Goal: Task Accomplishment & Management: Manage account settings

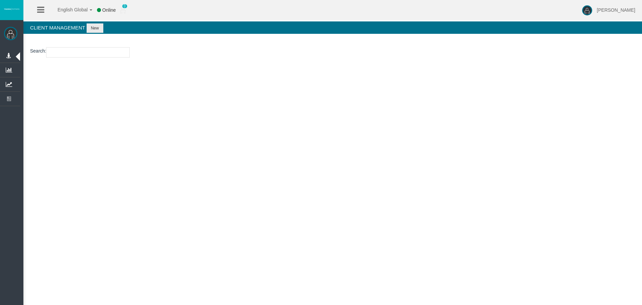
click at [98, 21] on h4 "Client Management New" at bounding box center [332, 27] width 619 height 12
click at [99, 25] on button "New" at bounding box center [95, 27] width 17 height 9
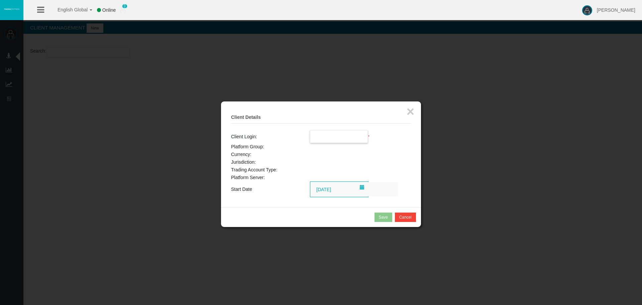
click at [340, 142] on input "text" at bounding box center [339, 136] width 58 height 12
paste input "26106088"
click at [332, 147] on span "26106088" at bounding box center [324, 148] width 21 height 5
type input "26106088"
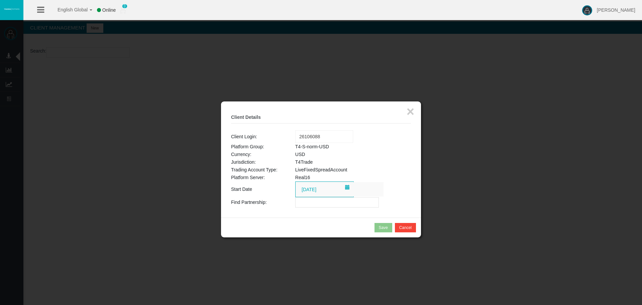
click at [332, 209] on div "× Client Details Client Login: Loading... 26106088 Platform Group: T4-S-norm-US…" at bounding box center [321, 159] width 200 height 116
click at [333, 207] on input "text" at bounding box center [337, 202] width 84 height 10
paste input "IBlns41"
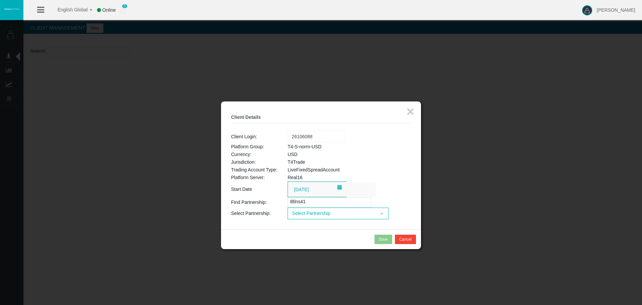
type input "IBlns41"
click at [316, 214] on span "Select Partnership" at bounding box center [332, 213] width 88 height 10
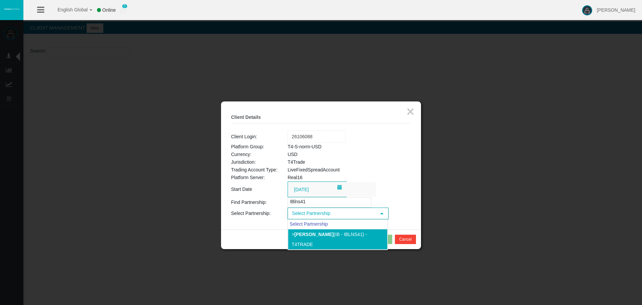
click at [318, 228] on div "Select Partnership" at bounding box center [338, 223] width 100 height 9
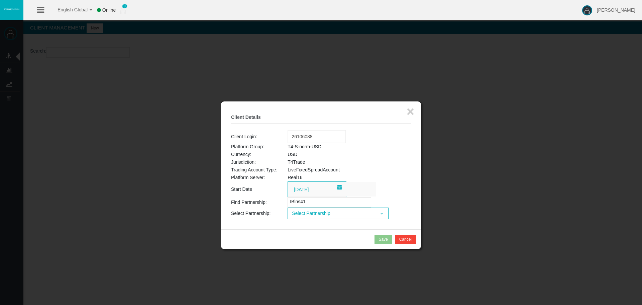
click at [318, 220] on div "× Client Details Client Login: Loading... 26106088 Platform Group: T4-S-norm-US…" at bounding box center [321, 165] width 200 height 128
click at [318, 211] on span "Select Partnership" at bounding box center [332, 213] width 88 height 10
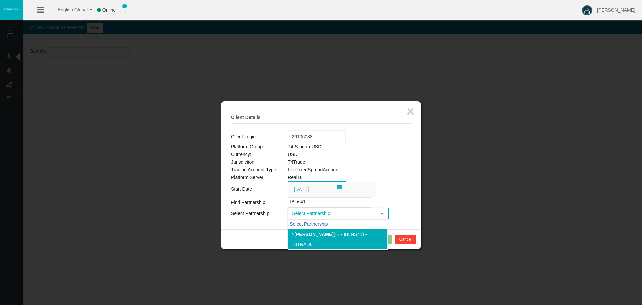
click at [322, 236] on b "[PERSON_NAME]" at bounding box center [313, 233] width 39 height 5
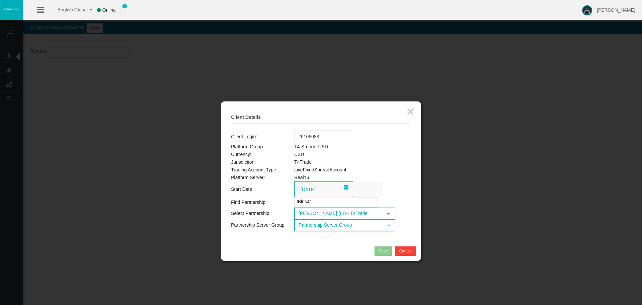
click at [324, 228] on span "Partnership Server Group" at bounding box center [339, 225] width 88 height 10
click at [333, 254] on li "T4-S-norm-USD (USD)" at bounding box center [345, 256] width 100 height 11
click at [388, 252] on button "Save" at bounding box center [384, 250] width 18 height 9
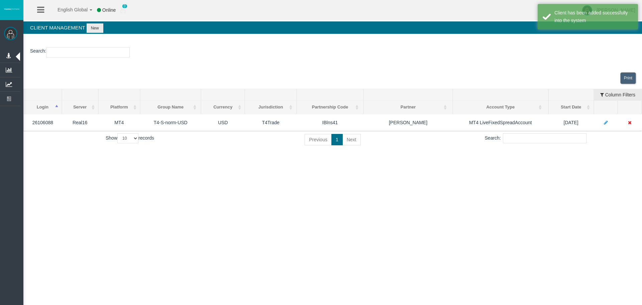
click at [313, 175] on div "English Global 简体中文 English Global 日本語 한국어 Online 0 [PERSON_NAME] Help Log Out …" at bounding box center [321, 152] width 642 height 305
click at [473, 189] on div "English Global 简体中文 English Global 日本語 한국어 Online 0 [PERSON_NAME] Help Log Out …" at bounding box center [321, 152] width 642 height 305
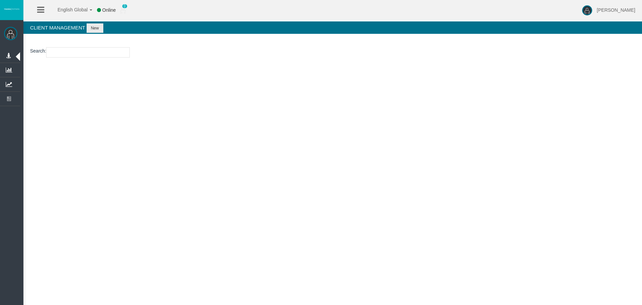
click at [389, 161] on div "English Global 简体中文 English Global 日本語 한국어 Online 0 [PERSON_NAME] Help Log Out …" at bounding box center [321, 152] width 642 height 305
